Goal: Task Accomplishment & Management: Manage account settings

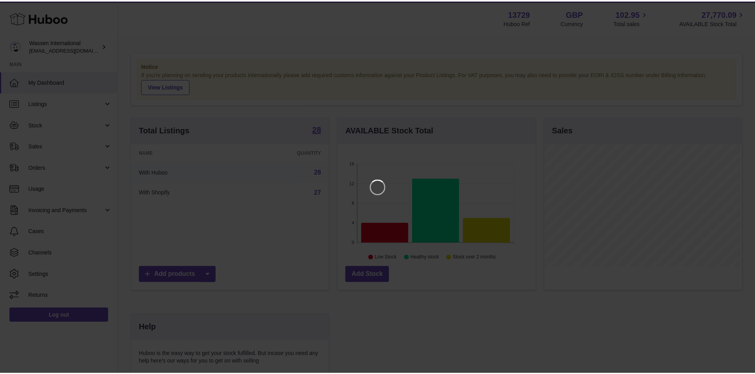
scroll to position [124, 200]
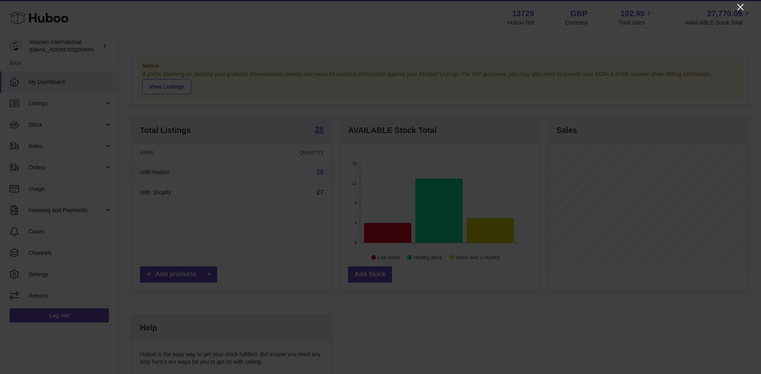
click at [738, 5] on icon "Close" at bounding box center [740, 7] width 10 height 10
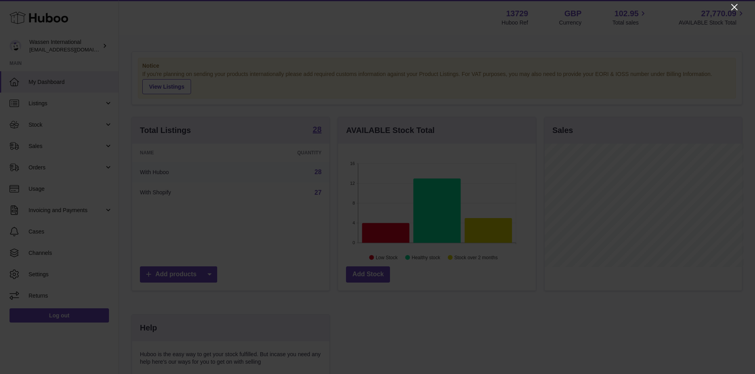
scroll to position [395977, 395903]
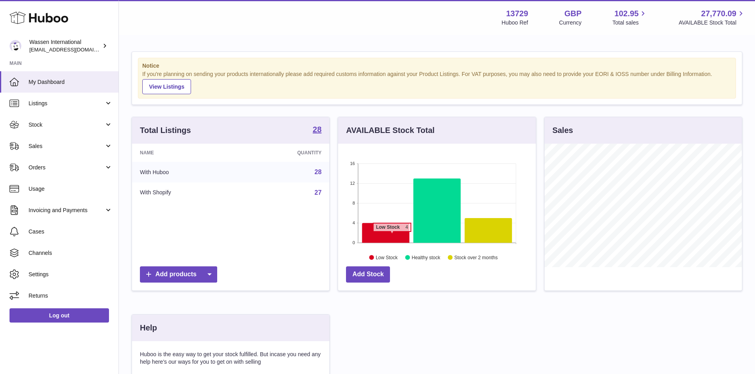
click at [392, 236] on icon at bounding box center [385, 233] width 47 height 20
click at [389, 231] on icon at bounding box center [385, 233] width 47 height 20
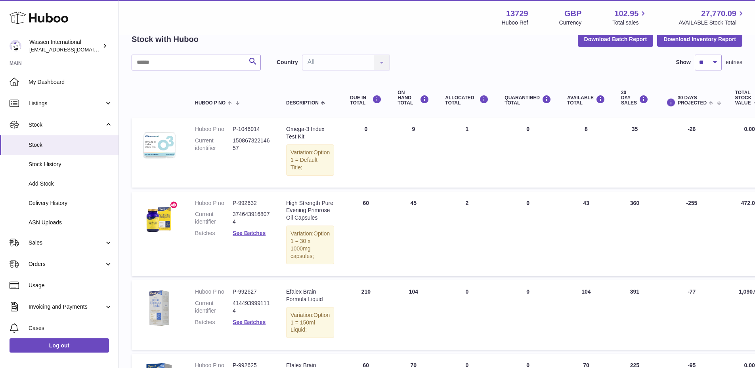
scroll to position [40, 0]
drag, startPoint x: 429, startPoint y: 53, endPoint x: 416, endPoint y: 59, distance: 14.2
click at [429, 53] on div "My Huboo - Inventory report Stock with Huboo Download Batch Report Download Inv…" at bounding box center [437, 224] width 610 height 424
click at [165, 143] on img at bounding box center [159, 146] width 40 height 40
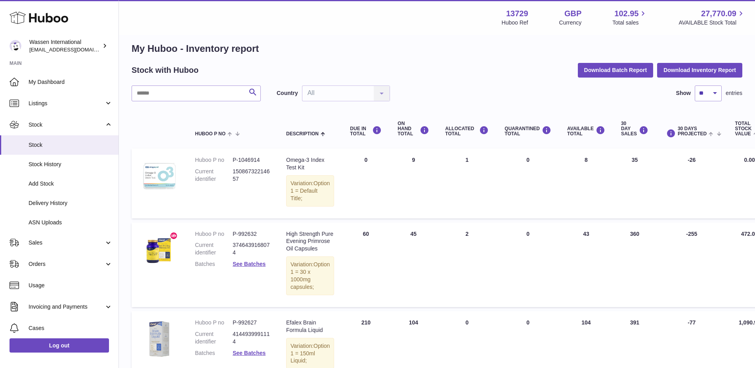
scroll to position [0, 0]
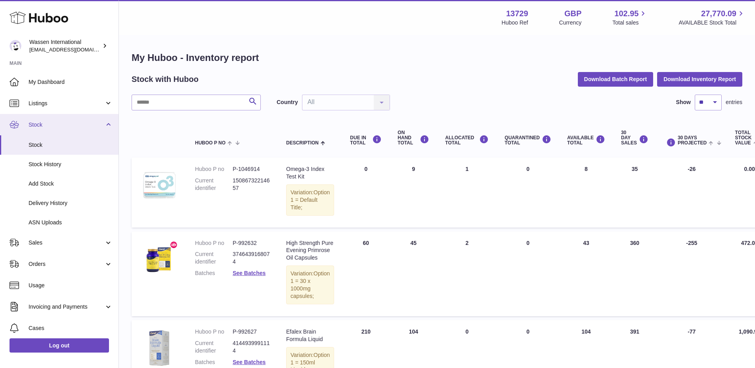
click at [57, 130] on link "Stock" at bounding box center [59, 124] width 118 height 21
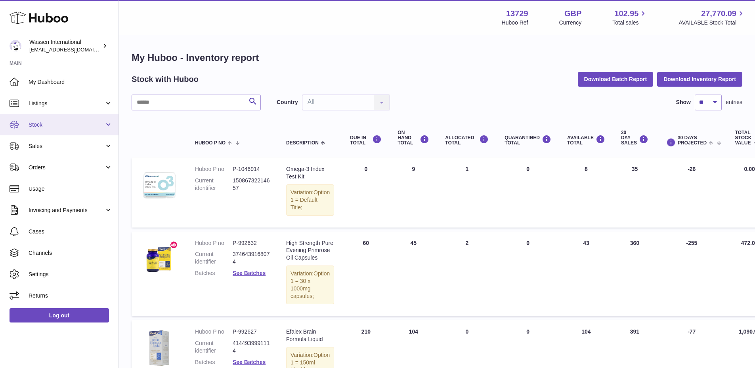
click at [57, 130] on link "Stock" at bounding box center [59, 124] width 118 height 21
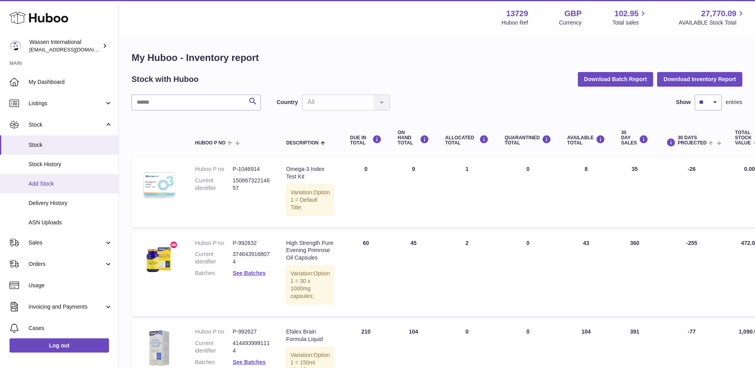
click at [48, 188] on link "Add Stock" at bounding box center [59, 183] width 118 height 19
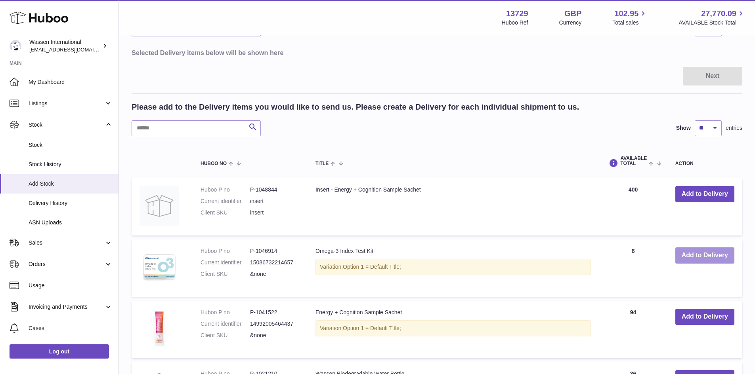
scroll to position [79, 0]
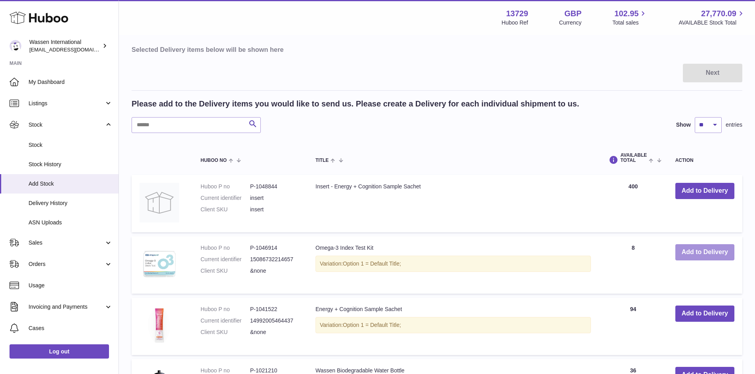
click at [687, 251] on button "Add to Delivery" at bounding box center [704, 252] width 59 height 16
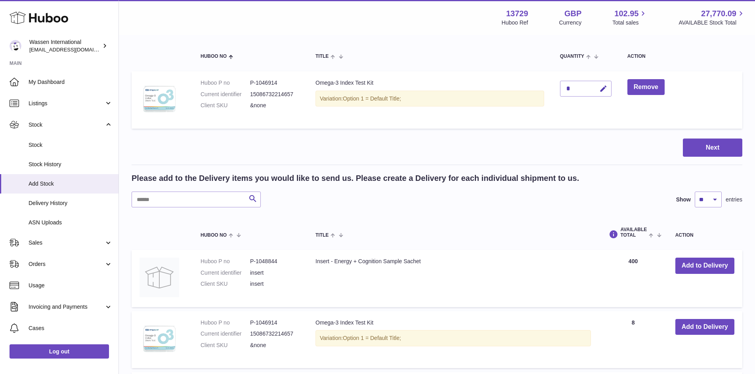
drag, startPoint x: 581, startPoint y: 87, endPoint x: 470, endPoint y: 103, distance: 112.1
click at [470, 103] on tr "Huboo P no P-1046914 Current identifier 15086732214657 Client SKU &none Omega-3…" at bounding box center [437, 99] width 610 height 57
click at [606, 88] on icon "button" at bounding box center [603, 89] width 8 height 8
click at [590, 87] on icon "button" at bounding box center [586, 88] width 7 height 7
drag, startPoint x: 558, startPoint y: 93, endPoint x: 567, endPoint y: 90, distance: 9.9
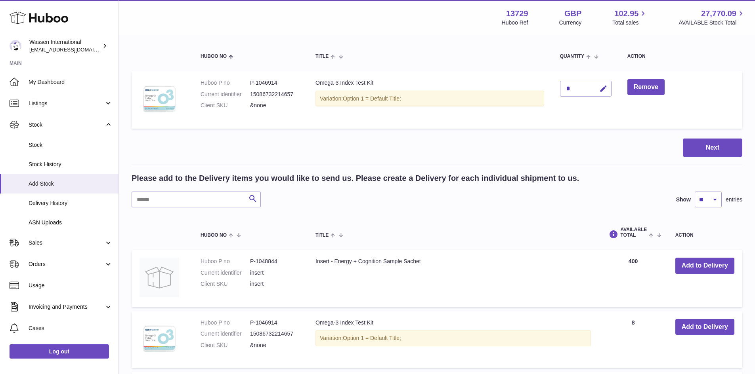
click at [558, 93] on td "*" at bounding box center [585, 99] width 67 height 57
click at [574, 88] on div "*" at bounding box center [585, 89] width 51 height 16
click at [602, 88] on icon "button" at bounding box center [603, 89] width 8 height 8
click at [522, 67] on th "Title" at bounding box center [429, 56] width 244 height 22
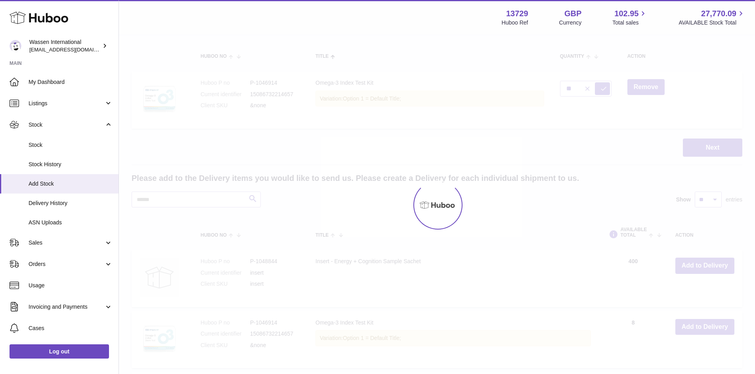
type input "*"
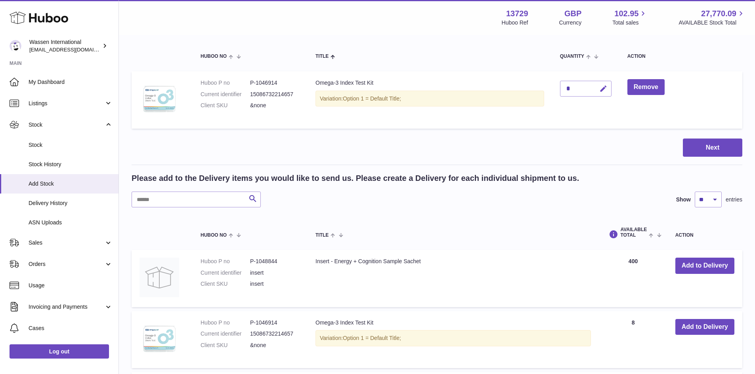
click at [607, 92] on icon "button" at bounding box center [603, 89] width 8 height 8
type input "**"
click at [608, 86] on button "submit" at bounding box center [602, 88] width 15 height 13
click at [696, 143] on button "Next" at bounding box center [711, 148] width 59 height 19
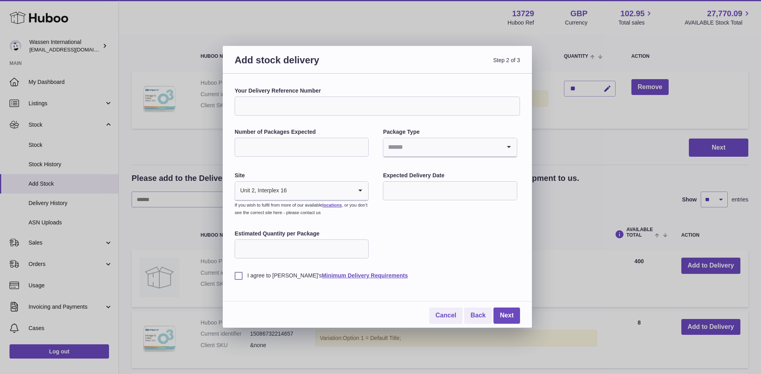
click at [303, 110] on input "Your Delivery Reference Number" at bounding box center [376, 106] width 285 height 19
click at [286, 103] on input "Your Delivery Reference Number" at bounding box center [376, 106] width 285 height 19
paste input "*****"
type input "*****"
click at [322, 144] on input "Number of Packages Expected" at bounding box center [301, 147] width 134 height 19
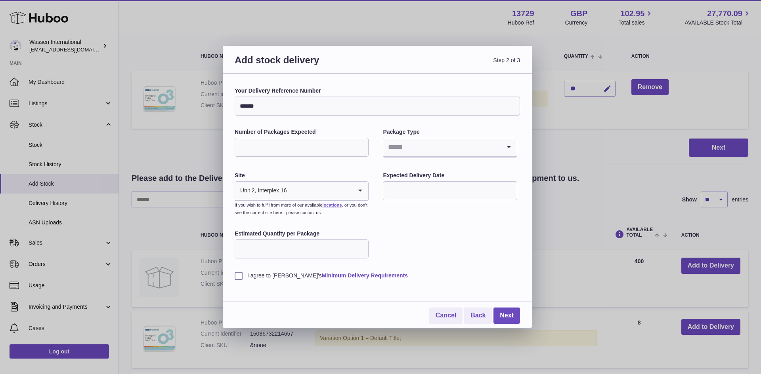
type input "**"
click at [412, 146] on input "Search for option" at bounding box center [441, 147] width 117 height 18
click at [421, 197] on li "Boxes" at bounding box center [449, 201] width 132 height 16
click at [421, 197] on input "text" at bounding box center [450, 190] width 134 height 19
click at [456, 273] on span "15" at bounding box center [459, 272] width 14 height 14
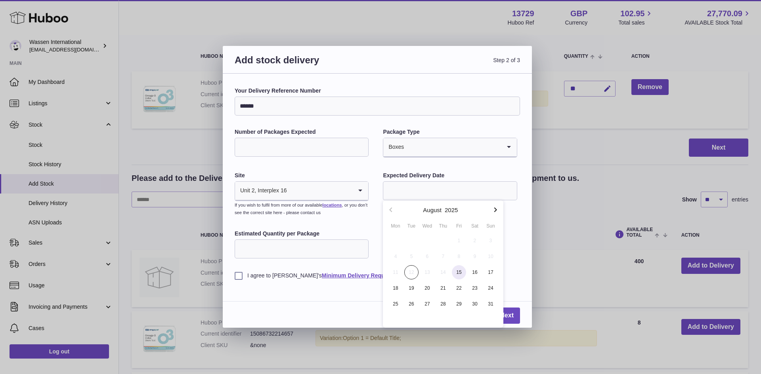
type input "**********"
click at [309, 252] on input "Estimated Quantity per Package" at bounding box center [301, 249] width 134 height 19
type input "**"
click at [236, 273] on label "I agree to Huboo's Minimum Delivery Requirements" at bounding box center [376, 276] width 285 height 8
drag, startPoint x: 320, startPoint y: 148, endPoint x: 198, endPoint y: 141, distance: 122.2
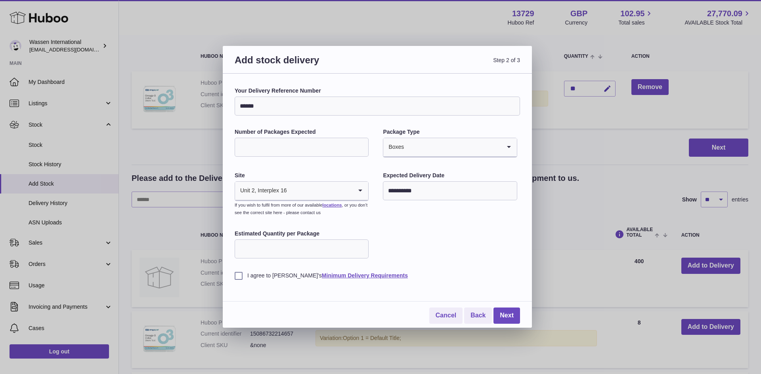
click at [198, 141] on div "**********" at bounding box center [380, 187] width 761 height 374
type input "*"
click at [454, 246] on div "**********" at bounding box center [376, 183] width 285 height 193
click at [501, 312] on link "Next" at bounding box center [506, 316] width 27 height 16
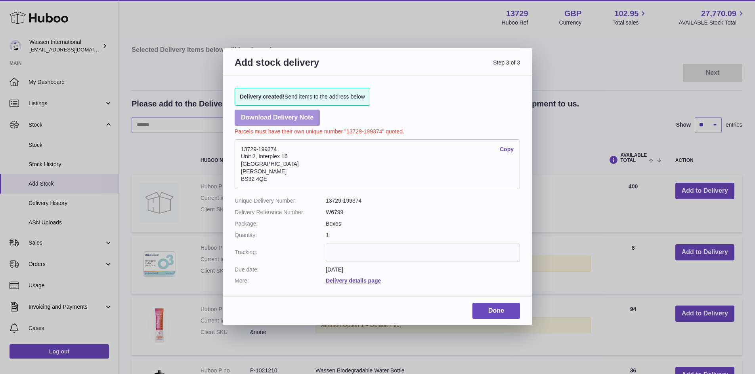
click at [307, 123] on link "Download Delivery Note" at bounding box center [276, 118] width 85 height 16
drag, startPoint x: 267, startPoint y: 180, endPoint x: 223, endPoint y: 150, distance: 53.3
click at [223, 150] on div "Delivery created! Send items to the address below Download Delivery Note Parcel…" at bounding box center [377, 182] width 309 height 213
copy address "13729-199374 Copy Unit 2, Interplex 16 Ash Ridge Road Bradley Stoke BS32 4QE"
click at [277, 175] on address "13729-199374 Copy Unit 2, Interplex 16 Ash Ridge Road Bradley Stoke BS32 4QE" at bounding box center [376, 164] width 285 height 50
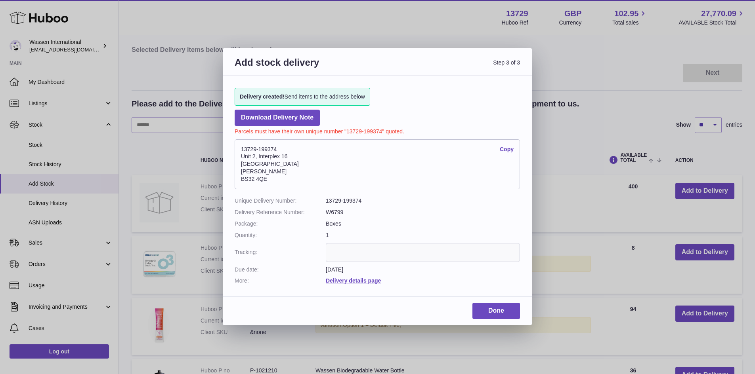
drag, startPoint x: 280, startPoint y: 147, endPoint x: 236, endPoint y: 151, distance: 43.3
click at [236, 151] on address "13729-199374 Copy Unit 2, Interplex 16 Ash Ridge Road Bradley Stoke BS32 4QE" at bounding box center [376, 164] width 285 height 50
copy address "13729-199374"
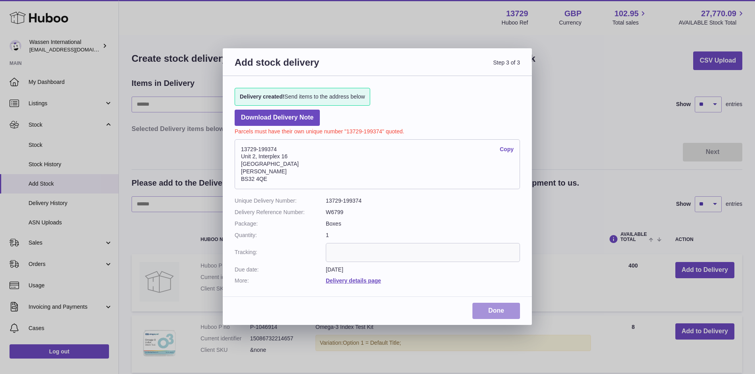
click at [498, 311] on link "Done" at bounding box center [496, 311] width 48 height 16
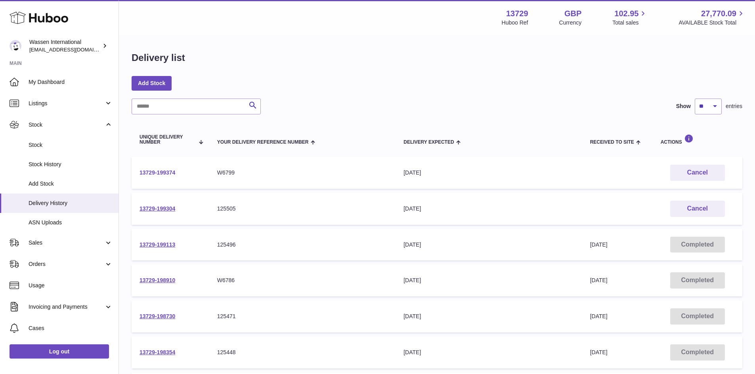
click at [174, 173] on link "13729-199374" at bounding box center [157, 173] width 36 height 6
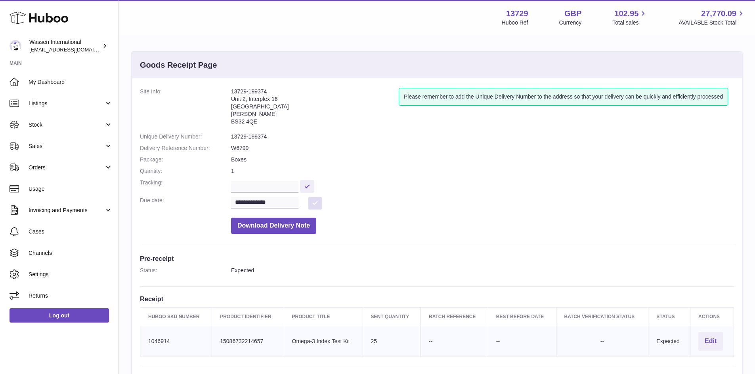
click at [316, 206] on button at bounding box center [315, 203] width 14 height 13
click at [240, 201] on input "**********" at bounding box center [264, 203] width 67 height 12
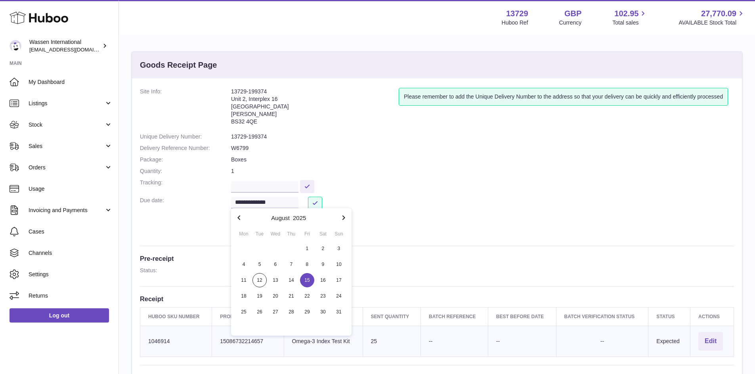
click at [294, 280] on span "14" at bounding box center [291, 280] width 14 height 14
type input "**********"
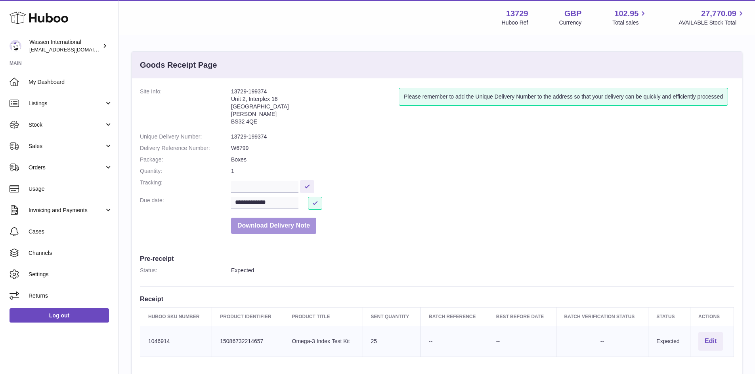
click at [299, 227] on button "Download Delivery Note" at bounding box center [273, 226] width 85 height 16
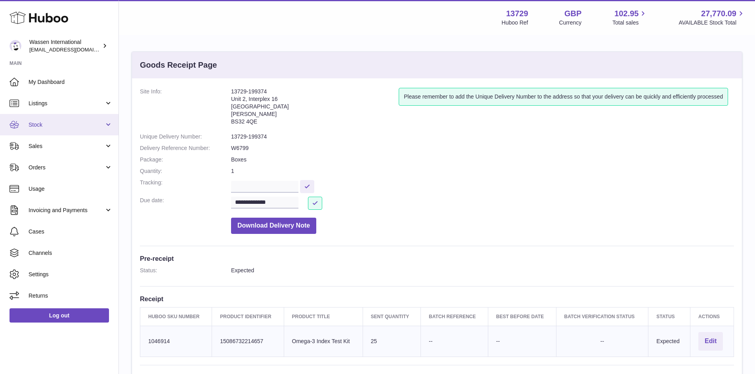
click at [49, 127] on span "Stock" at bounding box center [67, 125] width 76 height 8
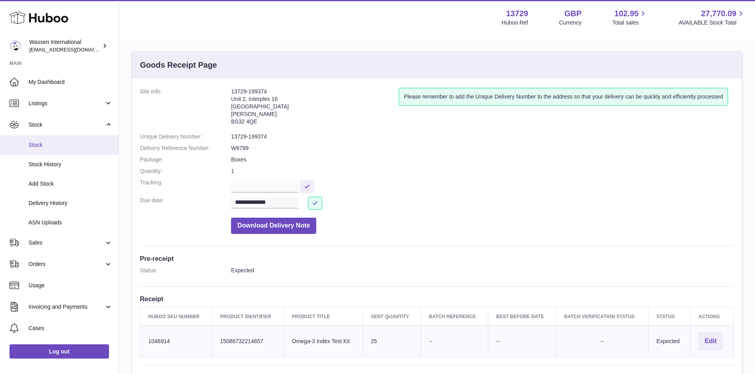
click at [43, 141] on span "Stock" at bounding box center [71, 145] width 84 height 8
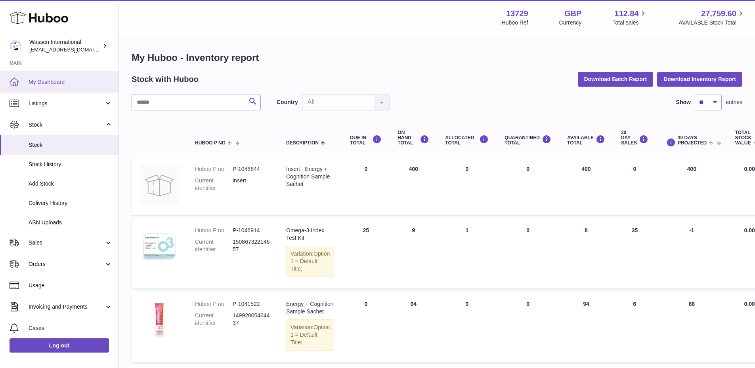
click at [44, 82] on span "My Dashboard" at bounding box center [71, 82] width 84 height 8
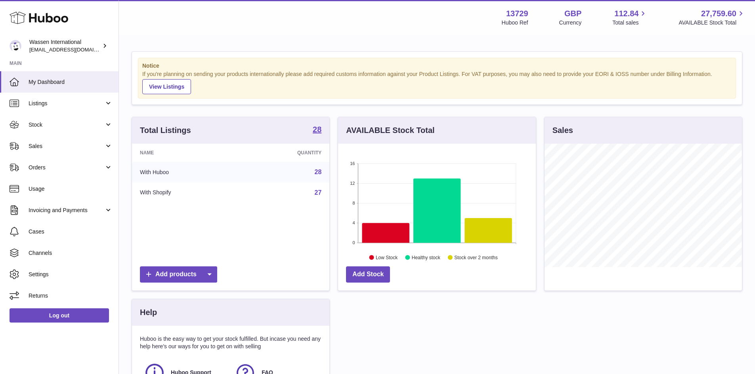
scroll to position [124, 198]
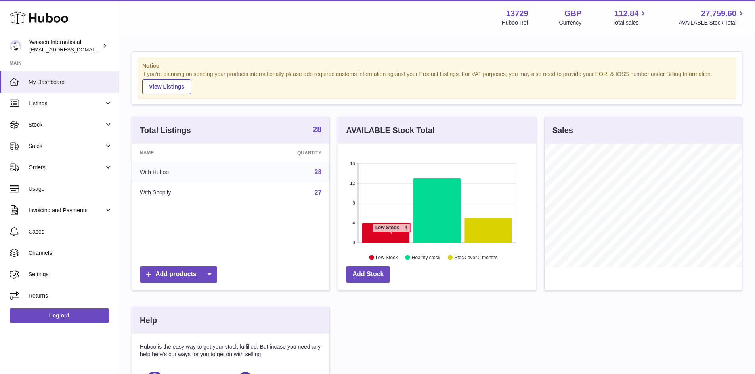
click at [391, 236] on icon at bounding box center [385, 233] width 47 height 20
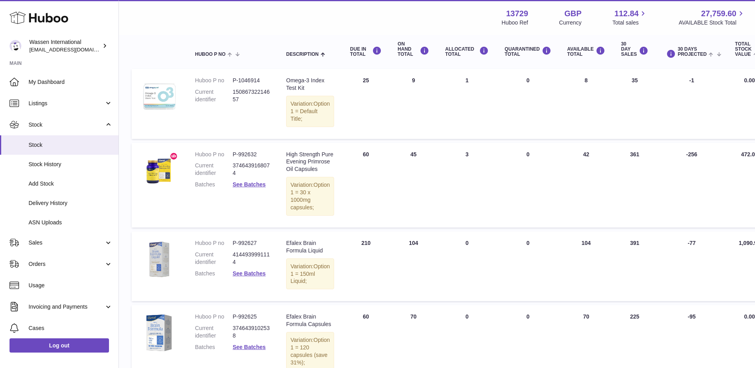
scroll to position [79, 0]
